Goal: Task Accomplishment & Management: Use online tool/utility

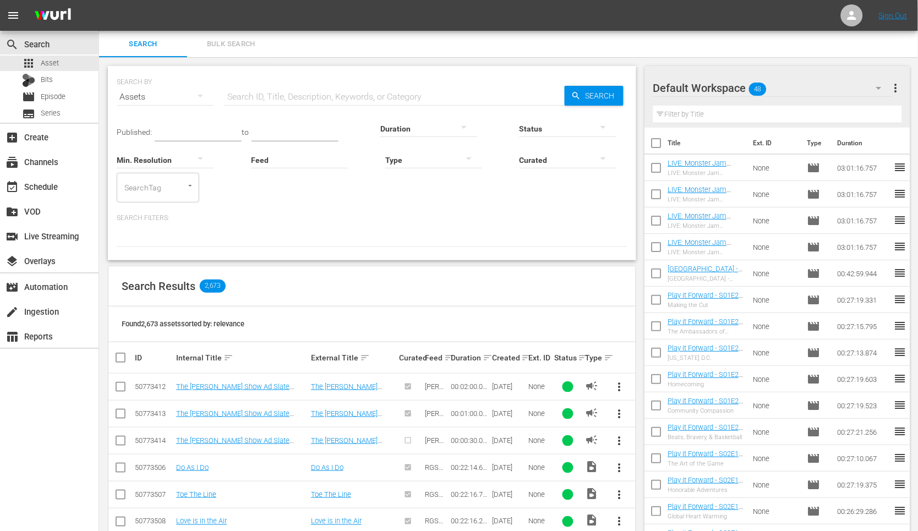
click at [449, 73] on div "SEARCH BY Search By Assets Search ID, Title, Description, Keywords, or Category…" at bounding box center [372, 90] width 511 height 40
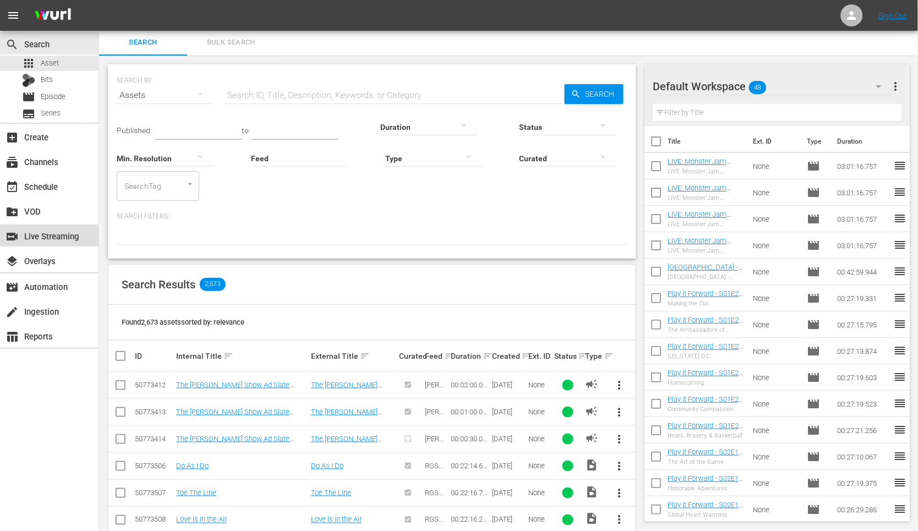
click at [47, 238] on div "switch_video Live Streaming" at bounding box center [31, 235] width 62 height 10
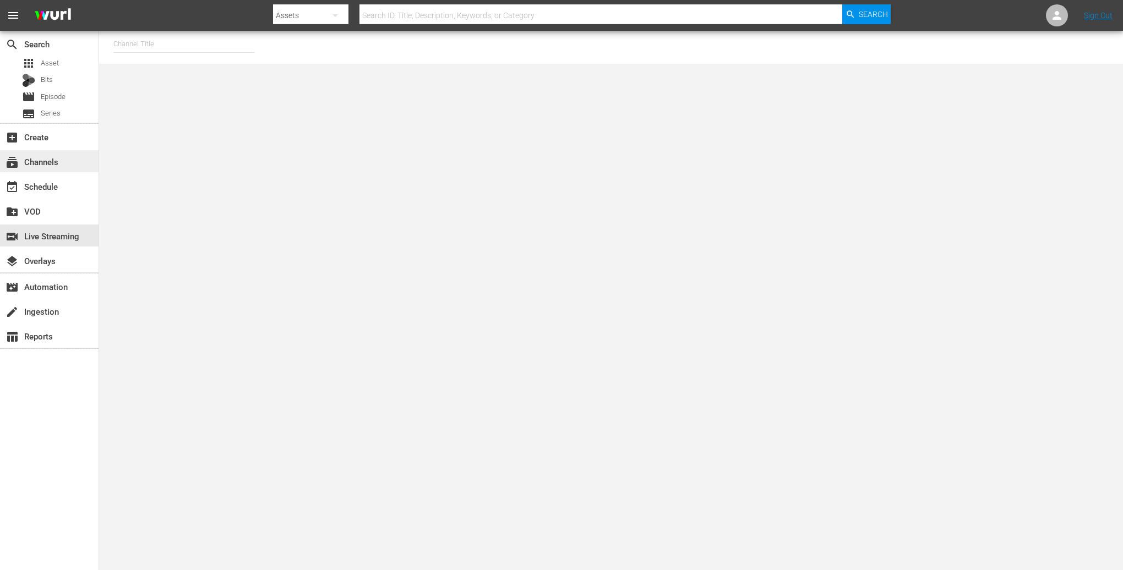
click at [59, 171] on div "subscriptions Channels" at bounding box center [49, 161] width 99 height 22
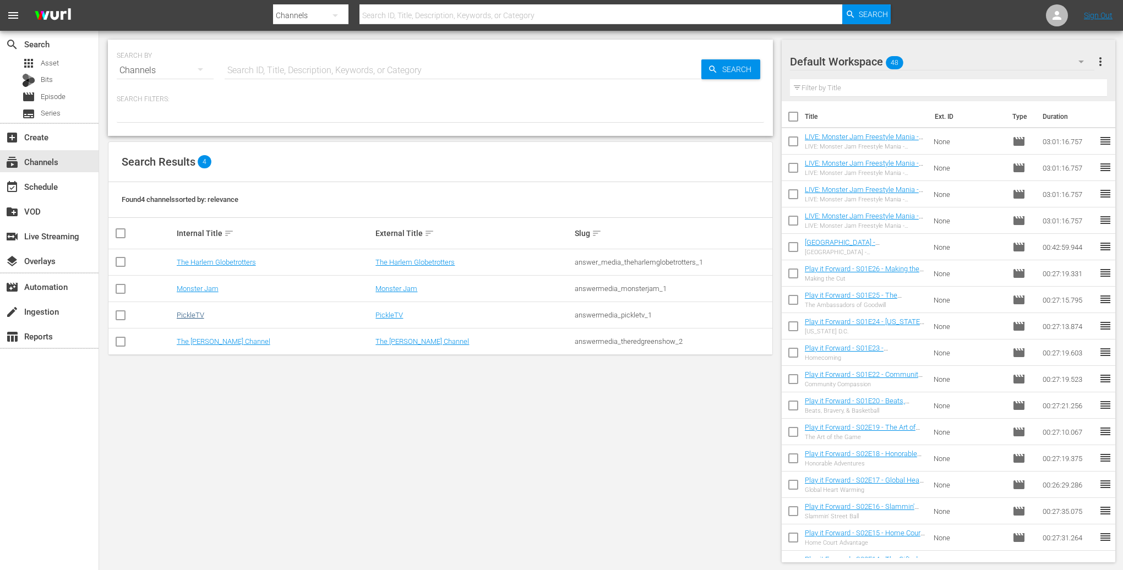
drag, startPoint x: 205, startPoint y: 314, endPoint x: 192, endPoint y: 314, distance: 13.2
click at [204, 314] on div "PickleTV" at bounding box center [275, 315] width 196 height 8
click at [190, 315] on link "PickleTV" at bounding box center [191, 315] width 28 height 8
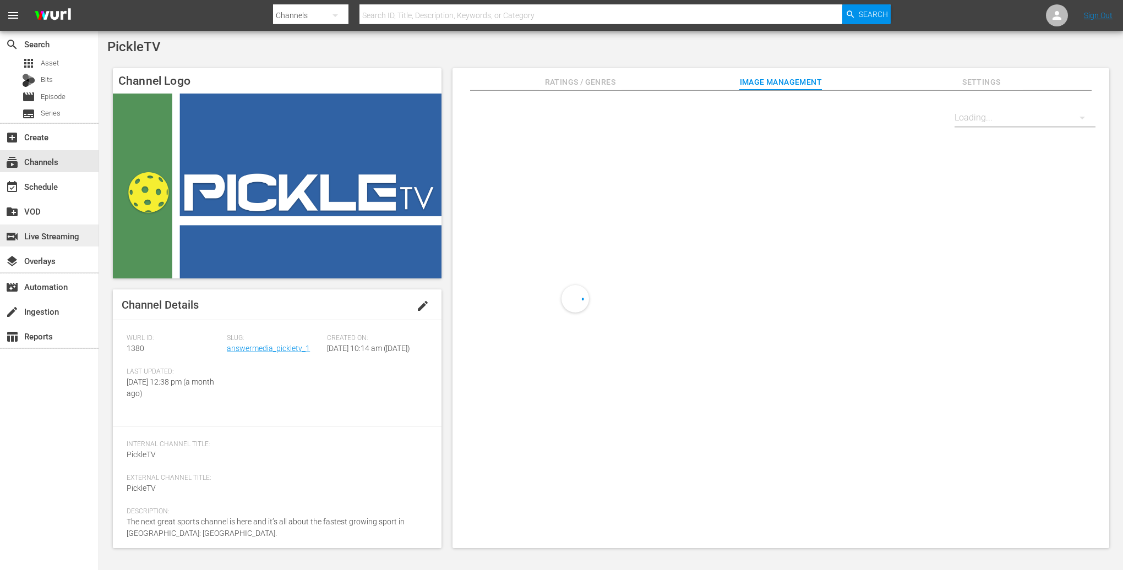
click at [62, 232] on div "switch_video Live Streaming" at bounding box center [31, 235] width 62 height 10
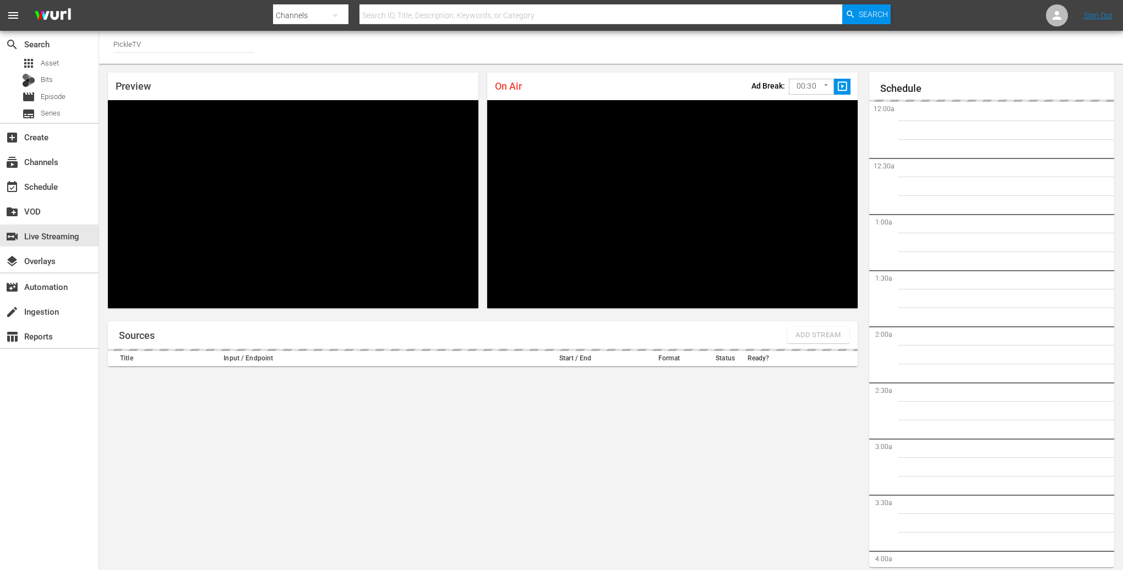
scroll to position [6, 0]
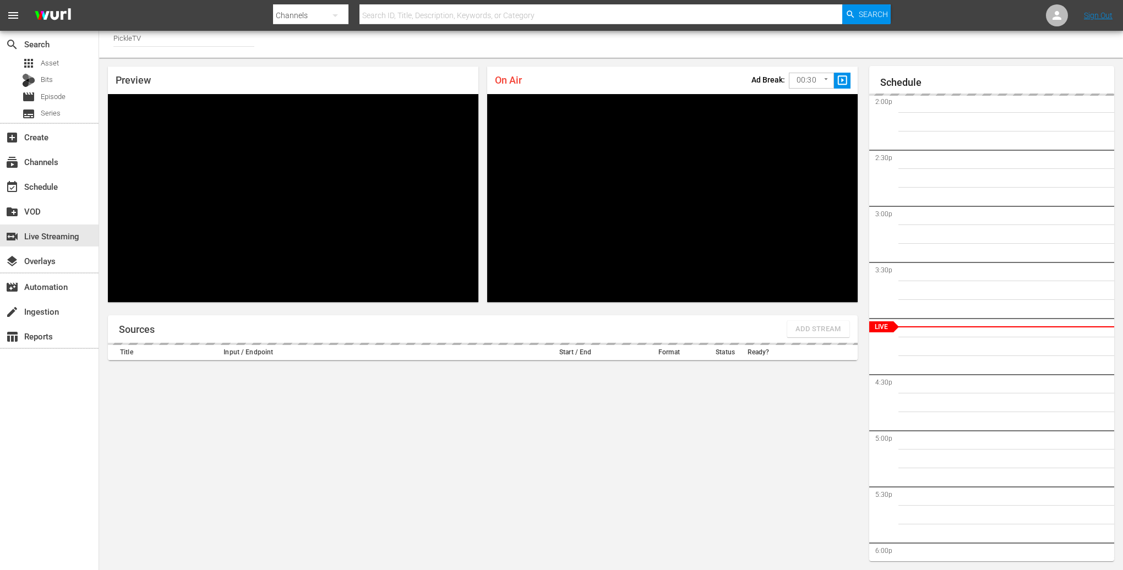
click at [513, 54] on div "Channel Title PickleTV" at bounding box center [611, 41] width 1024 height 33
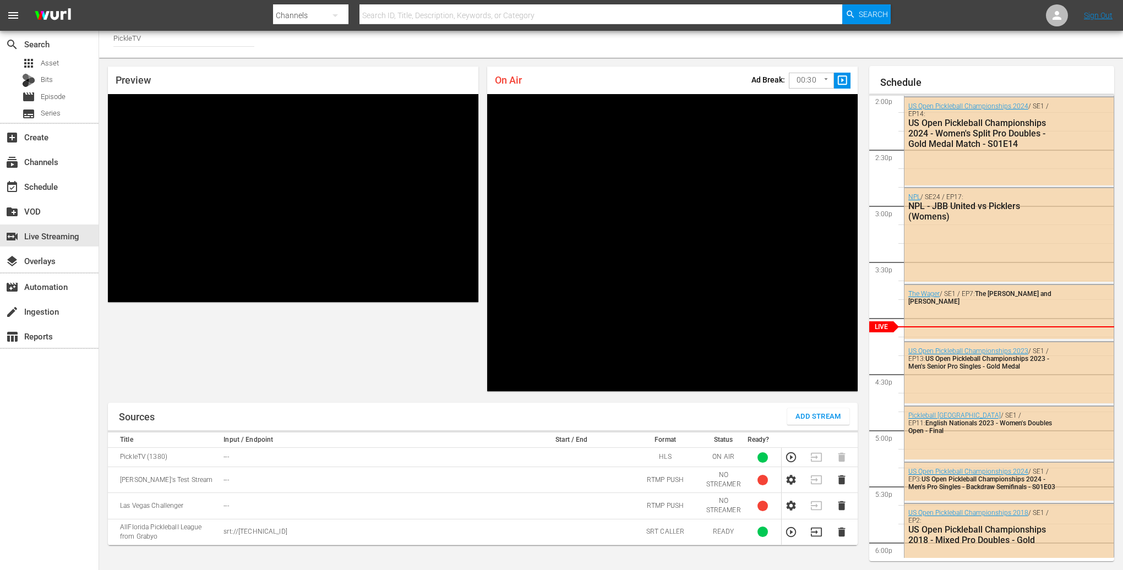
scroll to position [64, 0]
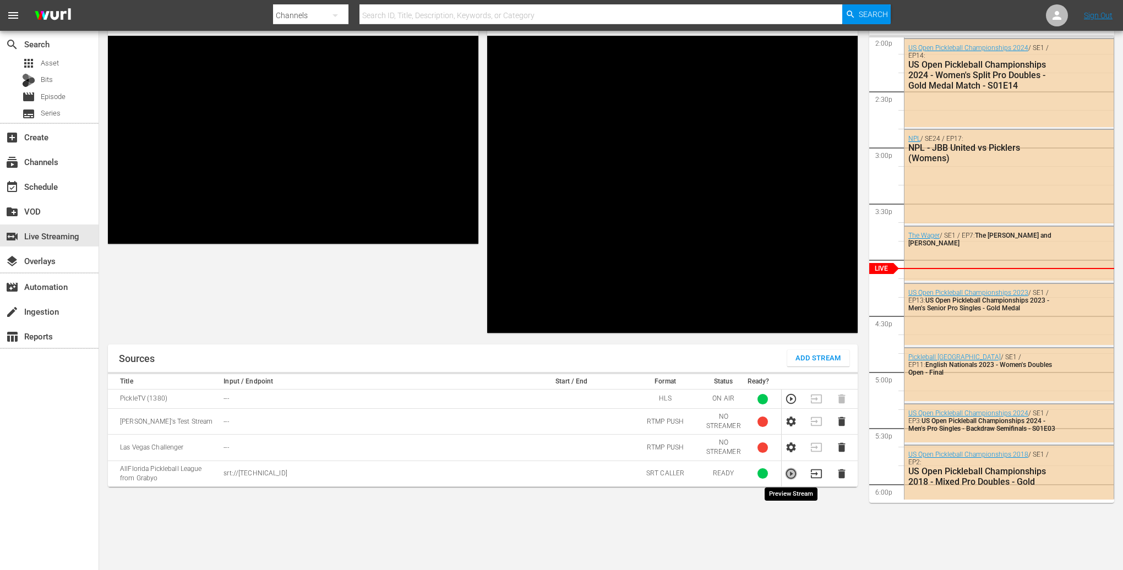
click at [794, 476] on icon "button" at bounding box center [791, 474] width 12 height 12
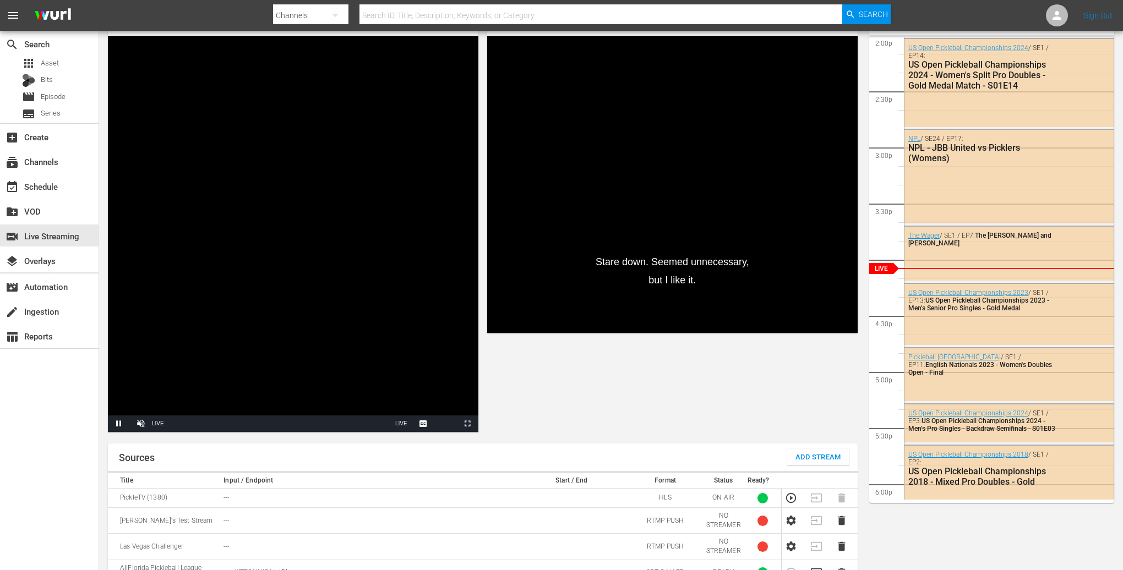
click at [864, 384] on div "Preview Video Player is loading. Pause Unmute Current Time -:- / Duration -:-:-…" at bounding box center [482, 219] width 767 height 441
